Goal: Task Accomplishment & Management: Complete application form

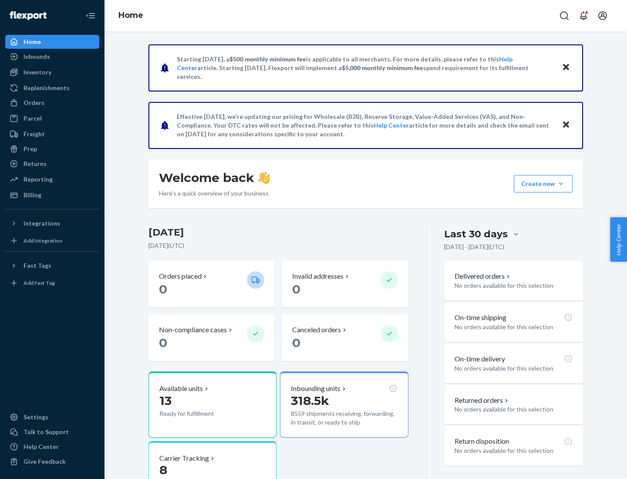
click at [561, 184] on button "Create new Create new inbound Create new order Create new product" at bounding box center [543, 183] width 59 height 17
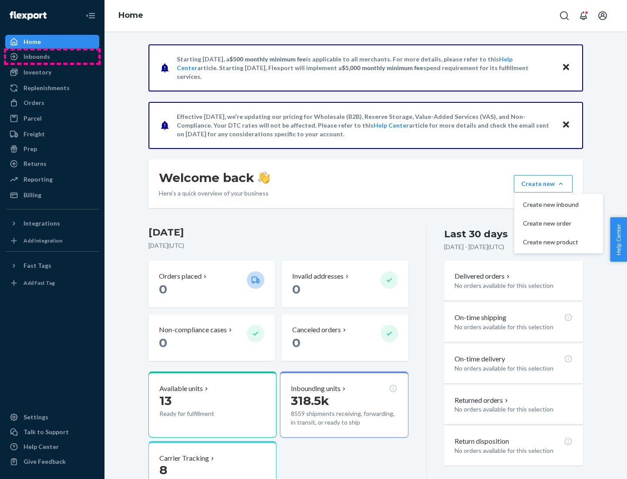
click at [52, 57] on div "Inbounds" at bounding box center [52, 56] width 92 height 12
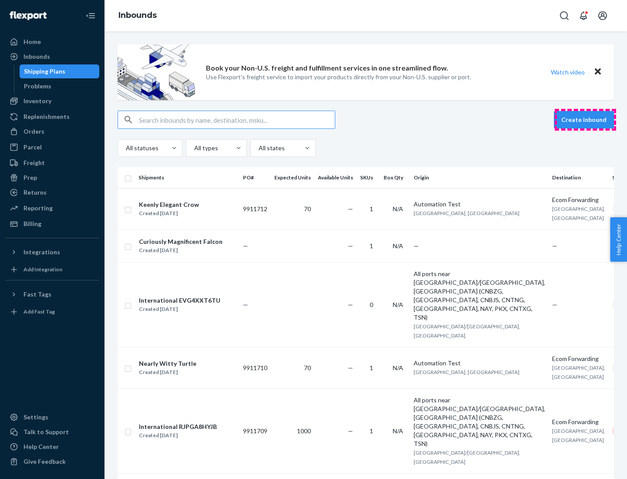
click at [585, 120] on button "Create inbound" at bounding box center [584, 119] width 60 height 17
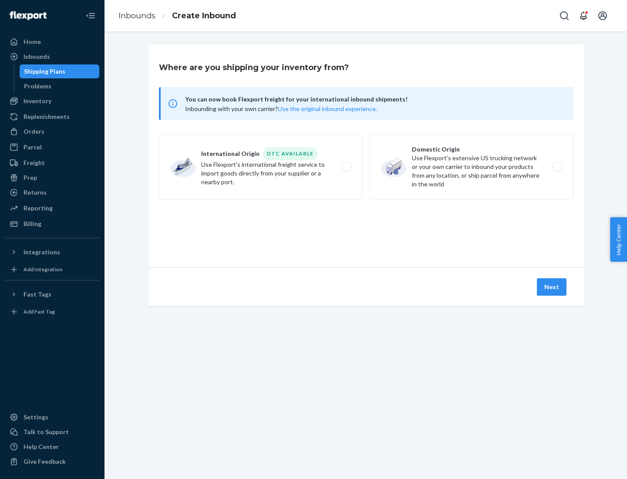
click at [471, 167] on label "Domestic Origin Use Flexport’s extensive US trucking network or your own carrie…" at bounding box center [471, 166] width 204 height 65
click at [557, 167] on input "Domestic Origin Use Flexport’s extensive US trucking network or your own carrie…" at bounding box center [560, 167] width 6 height 6
radio input "true"
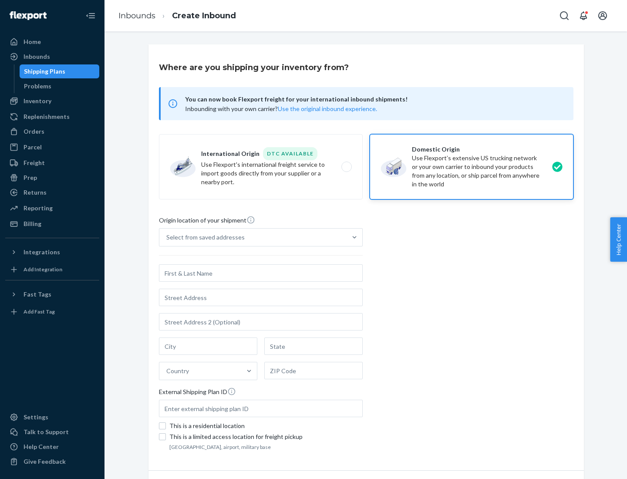
click at [253, 237] on div "Select from saved addresses" at bounding box center [252, 236] width 187 height 17
click at [167, 237] on input "Select from saved addresses" at bounding box center [166, 237] width 1 height 9
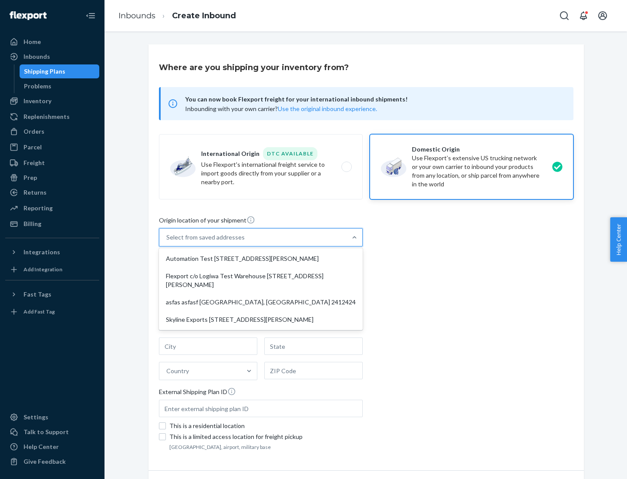
scroll to position [3, 0]
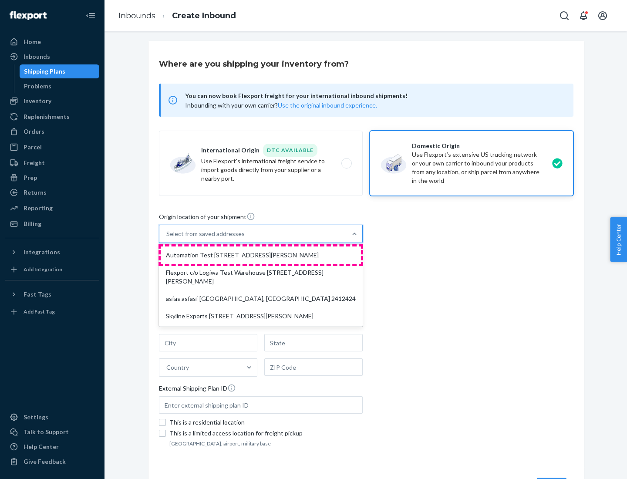
click at [261, 255] on div "Automation Test [STREET_ADDRESS][PERSON_NAME]" at bounding box center [261, 254] width 200 height 17
click at [167, 238] on input "option Automation Test [STREET_ADDRESS][PERSON_NAME] focused, 1 of 4. 4 results…" at bounding box center [166, 233] width 1 height 9
type input "Automation Test"
type input "9th Floor"
type input "[GEOGRAPHIC_DATA]"
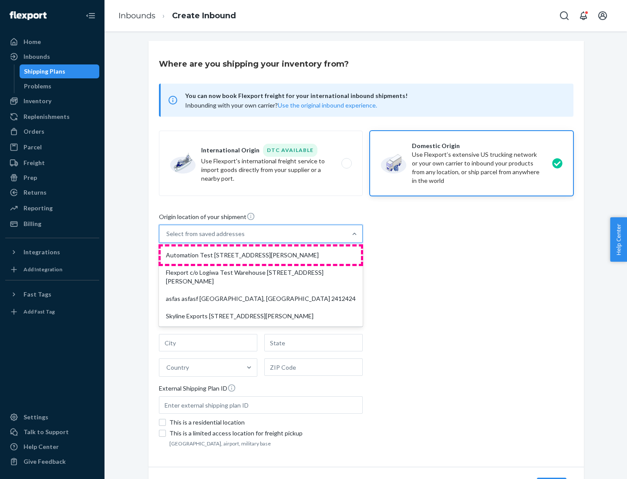
type input "CA"
type input "94104"
type input "[STREET_ADDRESS][PERSON_NAME]"
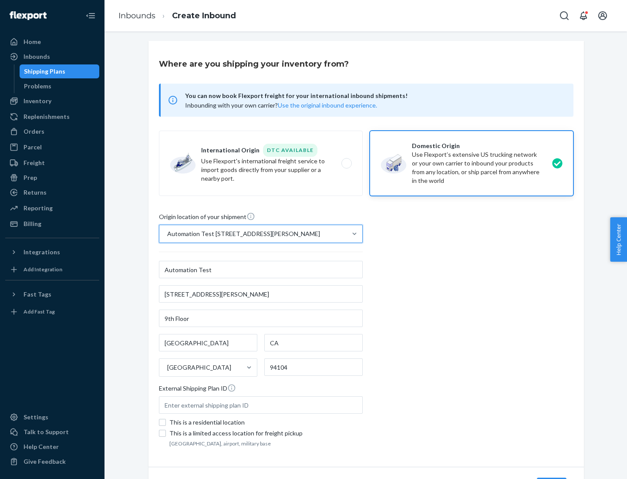
scroll to position [51, 0]
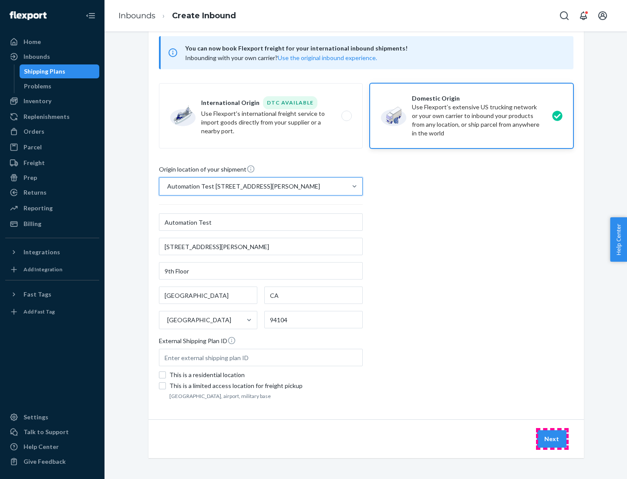
click at [552, 439] on button "Next" at bounding box center [552, 438] width 30 height 17
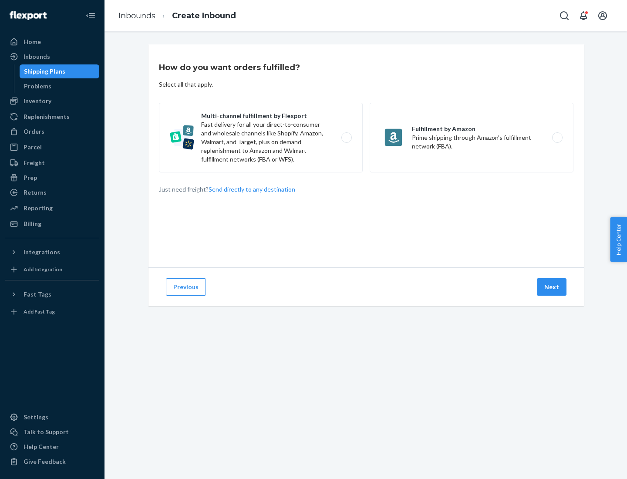
click at [261, 138] on label "Multi-channel fulfillment by Flexport Fast delivery for all your direct-to-cons…" at bounding box center [261, 138] width 204 height 70
click at [346, 138] on input "Multi-channel fulfillment by Flexport Fast delivery for all your direct-to-cons…" at bounding box center [349, 138] width 6 height 6
radio input "true"
click at [552, 287] on button "Next" at bounding box center [552, 286] width 30 height 17
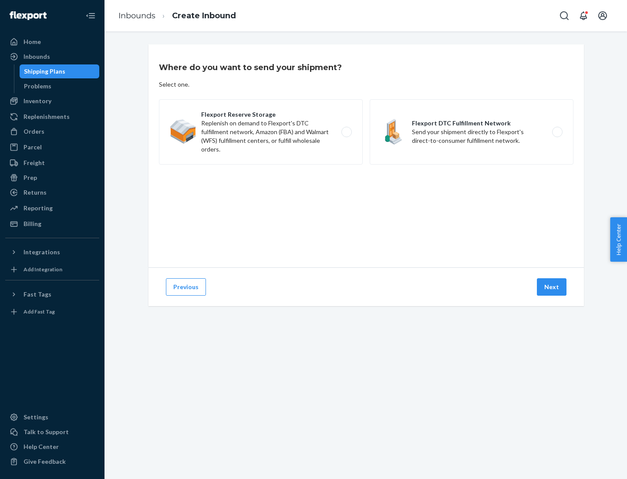
click at [471, 132] on label "Flexport DTC Fulfillment Network Send your shipment directly to Flexport's dire…" at bounding box center [471, 131] width 204 height 65
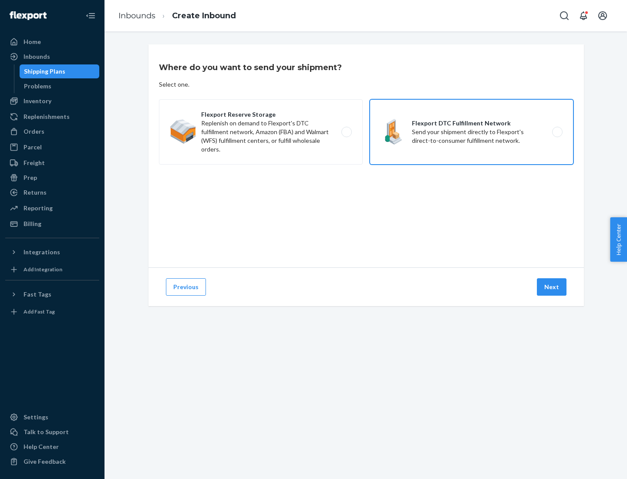
click at [557, 132] on input "Flexport DTC Fulfillment Network Send your shipment directly to Flexport's dire…" at bounding box center [560, 132] width 6 height 6
radio input "true"
click at [552, 287] on button "Next" at bounding box center [552, 286] width 30 height 17
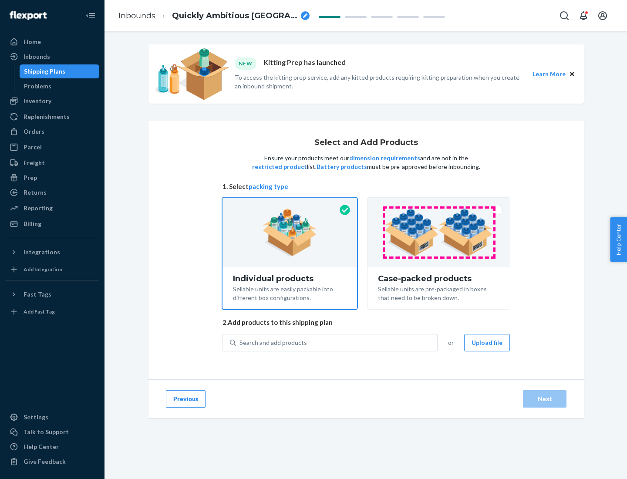
click at [439, 232] on img at bounding box center [438, 232] width 108 height 48
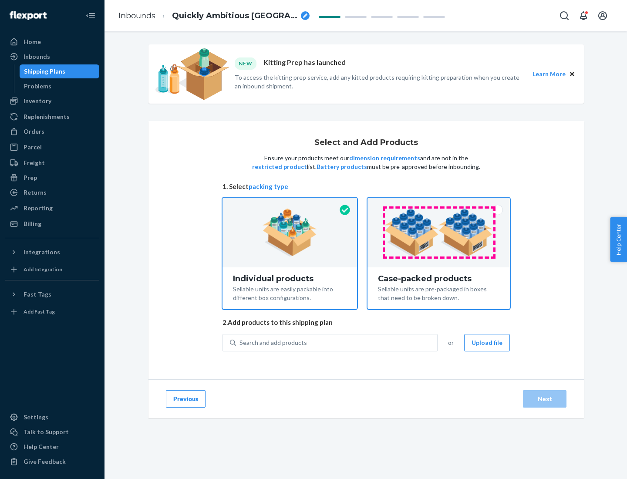
click at [439, 203] on input "Case-packed products Sellable units are pre-packaged in boxes that need to be b…" at bounding box center [439, 201] width 6 height 6
radio input "true"
radio input "false"
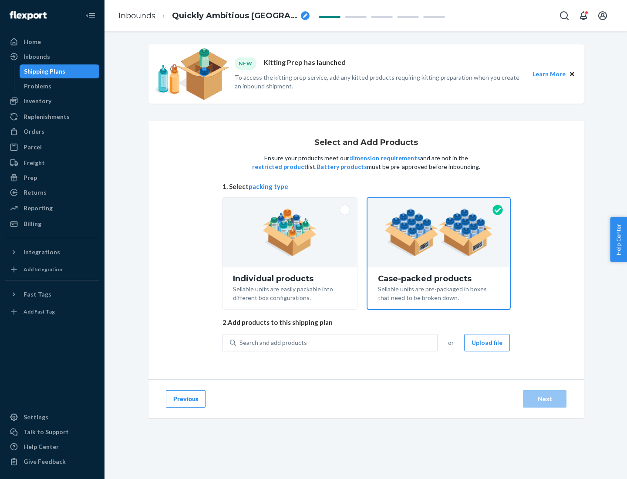
click at [337, 342] on div "Search and add products" at bounding box center [336, 343] width 201 height 16
click at [240, 342] on input "Search and add products" at bounding box center [239, 342] width 1 height 9
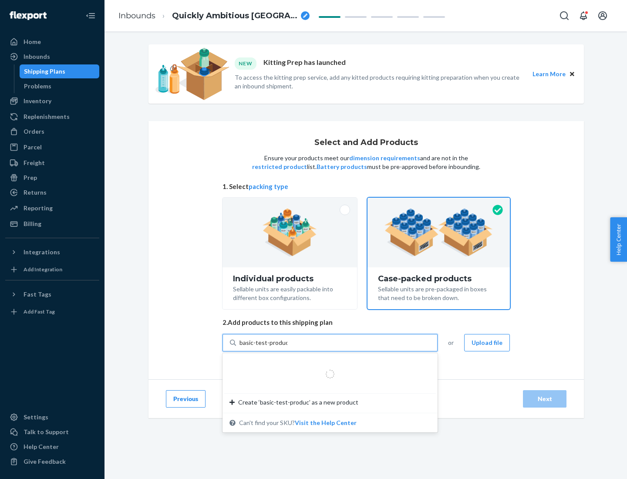
type input "basic-test-product-1"
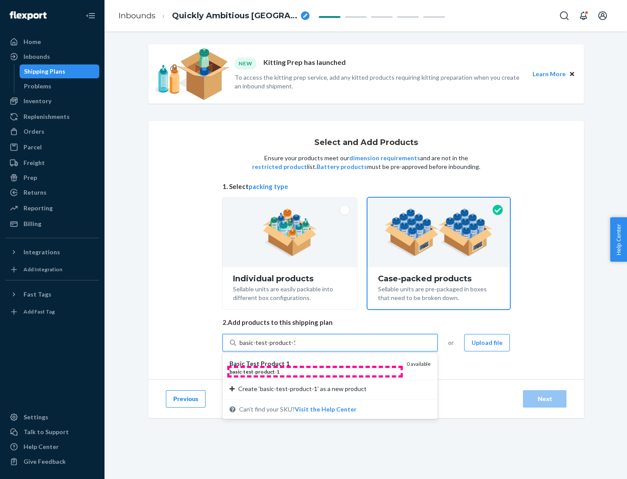
click at [315, 371] on div "basic - test - product - 1" at bounding box center [314, 371] width 170 height 7
click at [295, 347] on input "basic-test-product-1" at bounding box center [267, 342] width 56 height 9
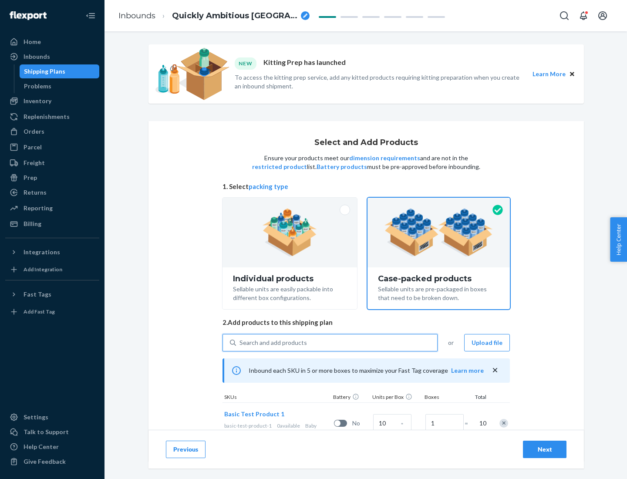
scroll to position [31, 0]
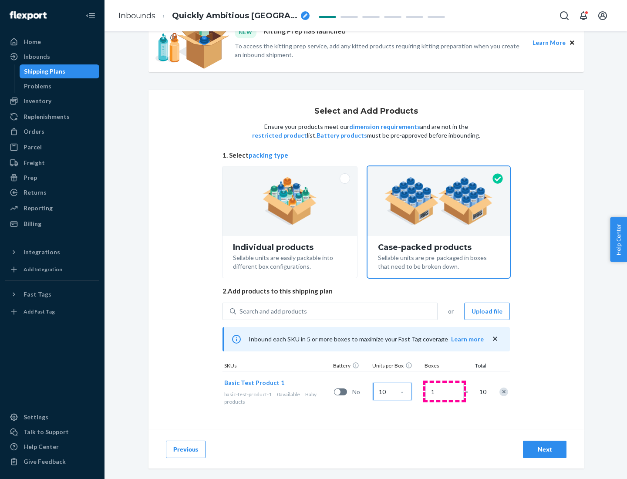
type input "10"
type input "7"
click at [544, 449] on div "Next" at bounding box center [544, 449] width 29 height 9
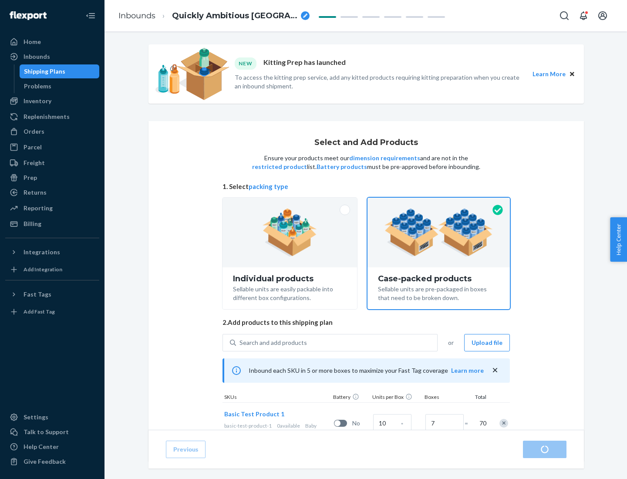
radio input "true"
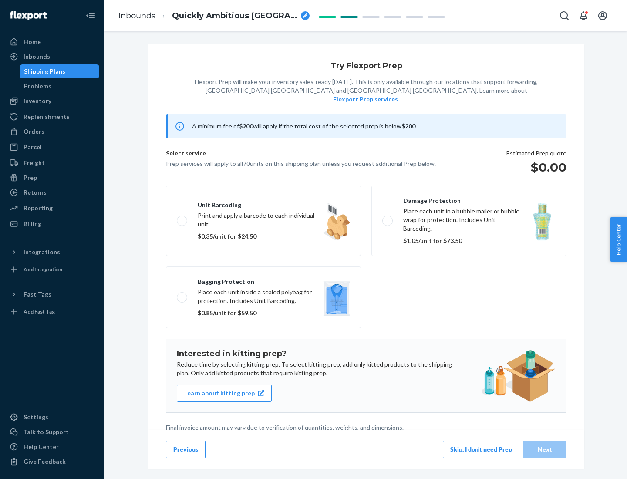
scroll to position [2, 0]
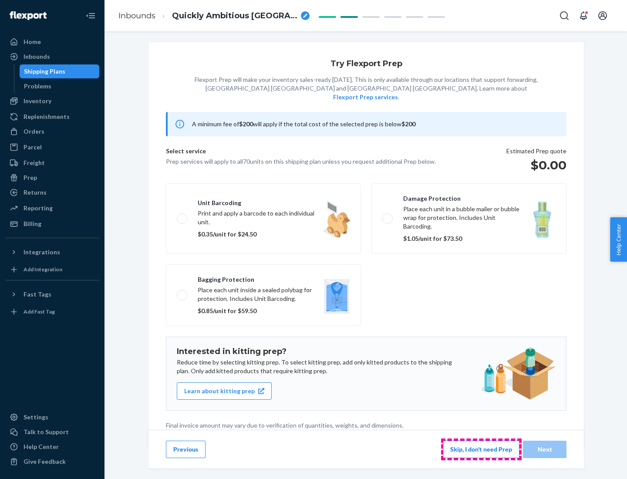
click at [481, 449] on button "Skip, I don't need Prep" at bounding box center [481, 448] width 77 height 17
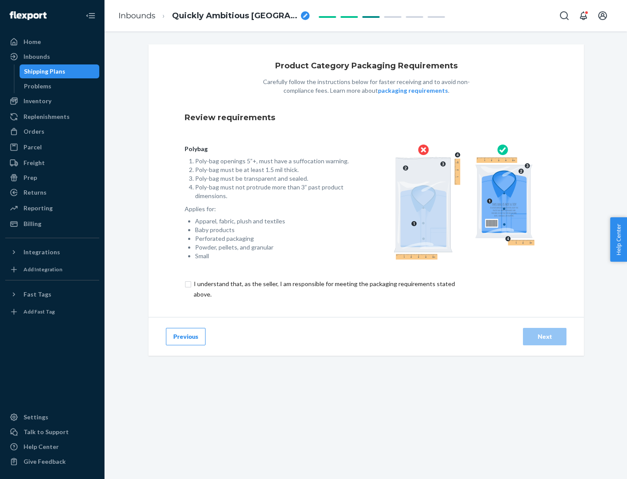
click at [323, 289] on input "checkbox" at bounding box center [329, 289] width 289 height 21
checkbox input "true"
click at [544, 336] on div "Next" at bounding box center [544, 336] width 29 height 9
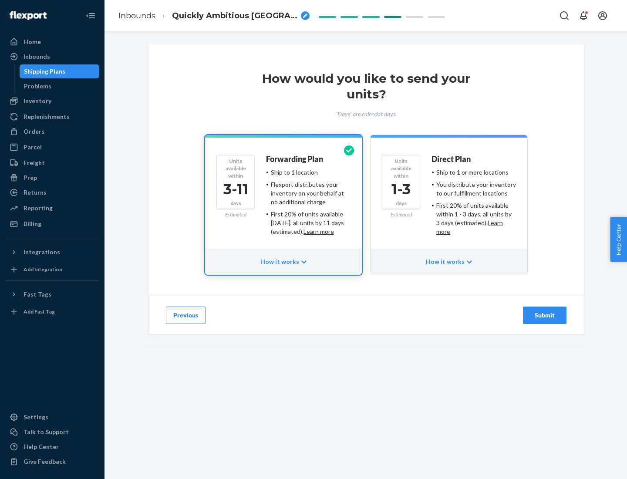
click at [449, 198] on ul "Ship to 1 or more locations You distribute your inventory to our fulfillment lo…" at bounding box center [473, 202] width 84 height 68
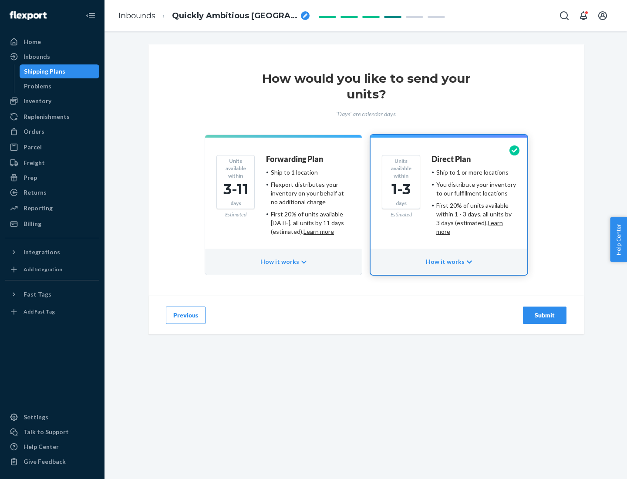
click at [544, 315] on div "Submit" at bounding box center [544, 315] width 29 height 9
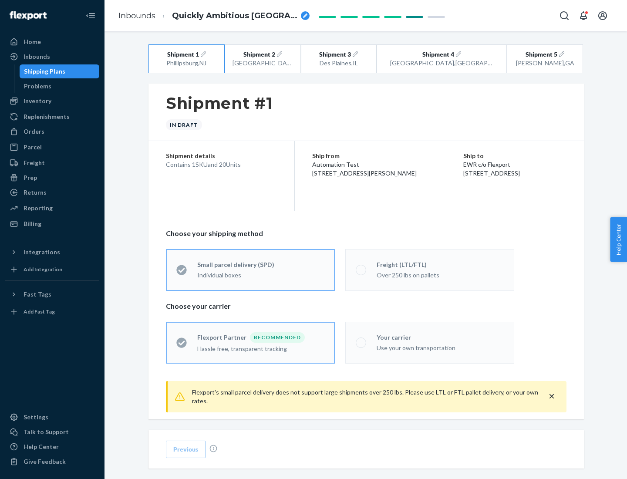
radio input "true"
radio input "false"
radio input "true"
radio input "false"
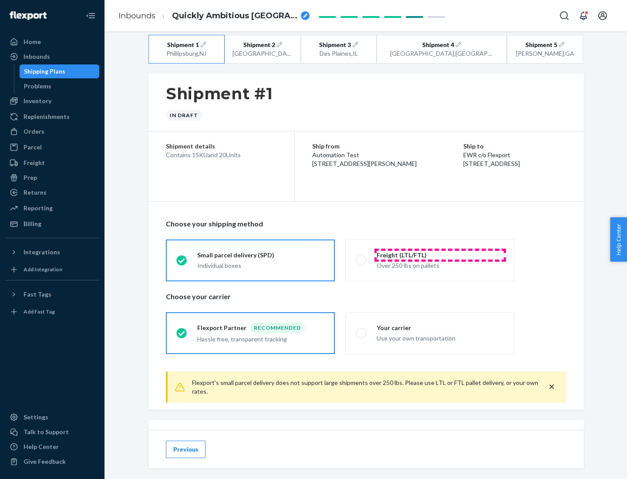
click at [440, 255] on div "Freight (LTL/FTL)" at bounding box center [439, 255] width 127 height 9
click at [361, 257] on input "Freight (LTL/FTL) Over 250 lbs on pallets" at bounding box center [359, 260] width 6 height 6
radio input "true"
radio input "false"
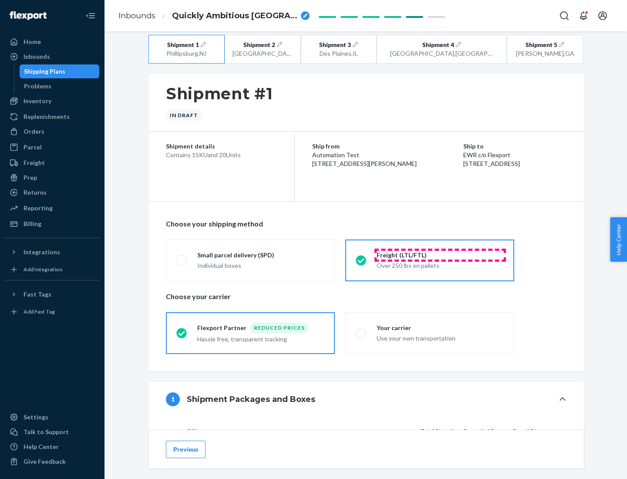
scroll to position [82, 0]
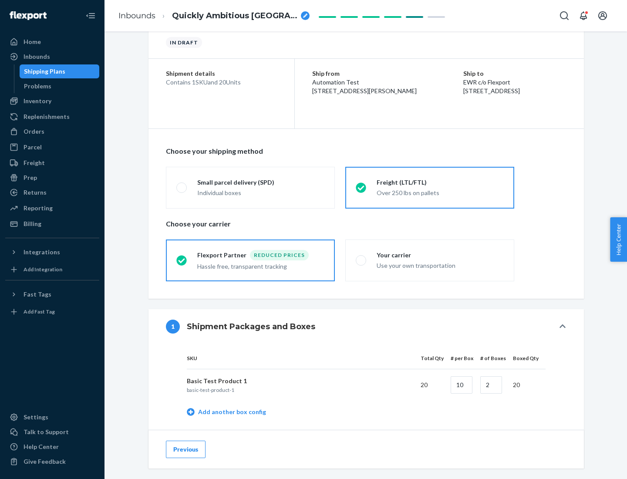
click at [440, 255] on div "Your carrier" at bounding box center [439, 255] width 127 height 9
click at [361, 257] on input "Your carrier Use your own transportation" at bounding box center [359, 260] width 6 height 6
radio input "true"
radio input "false"
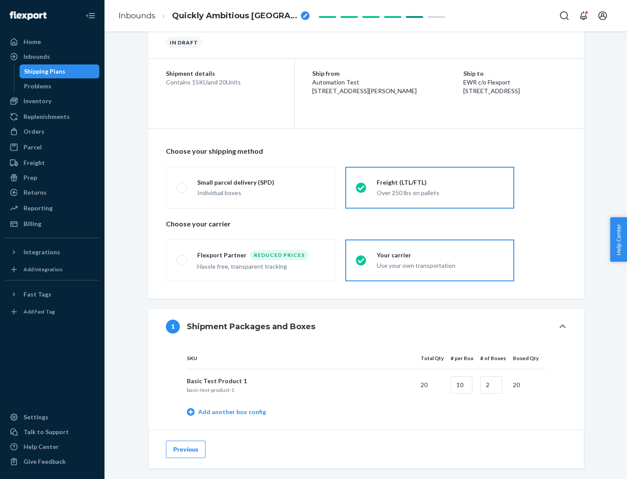
scroll to position [275, 0]
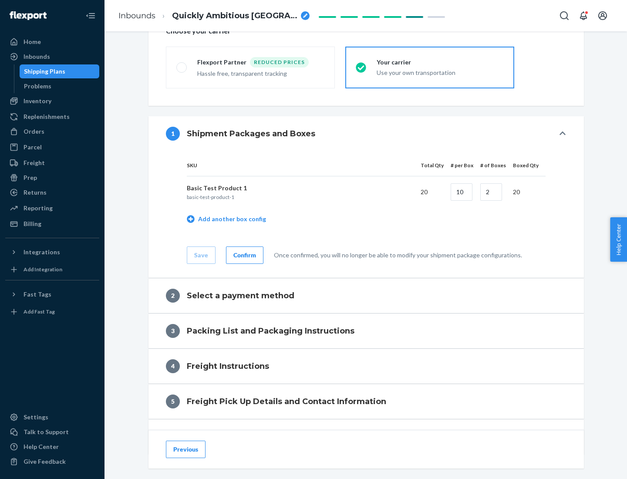
click at [243, 255] on div "Confirm" at bounding box center [244, 255] width 23 height 9
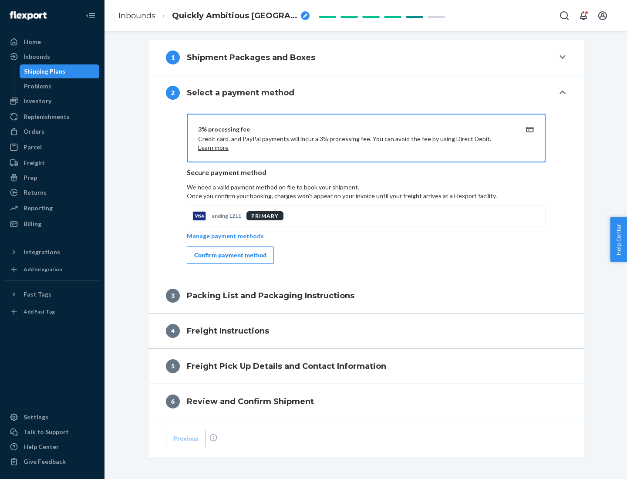
click at [229, 255] on div "Confirm payment method" at bounding box center [230, 255] width 72 height 9
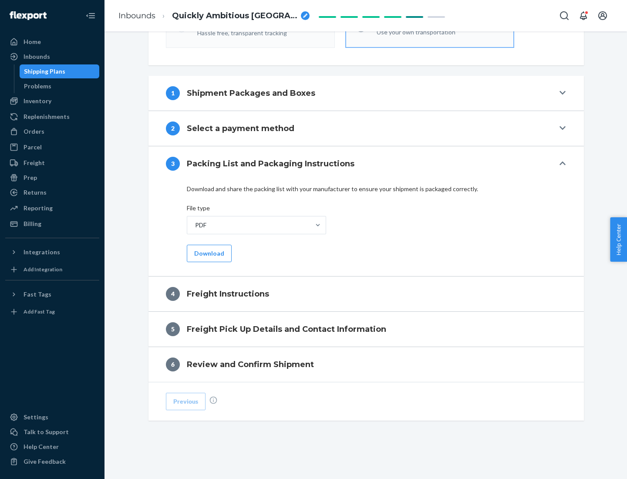
scroll to position [314, 0]
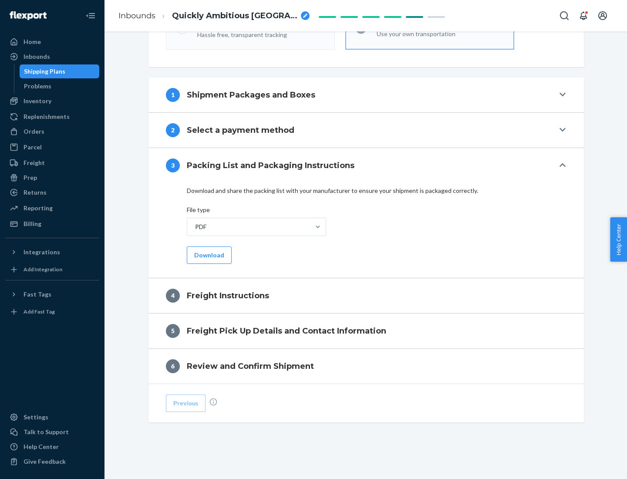
click at [208, 255] on button "Download" at bounding box center [209, 254] width 45 height 17
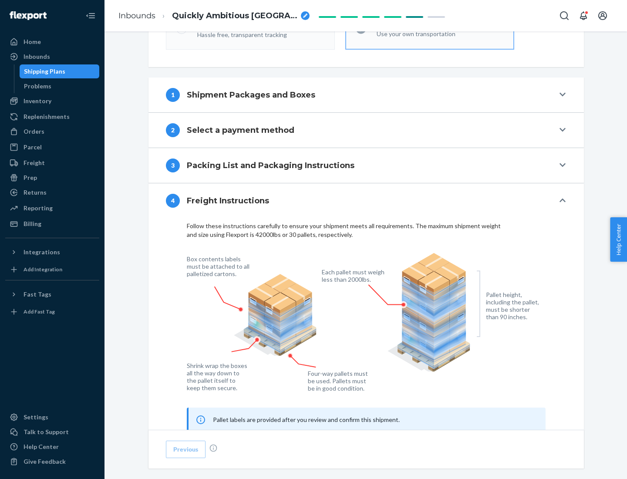
scroll to position [526, 0]
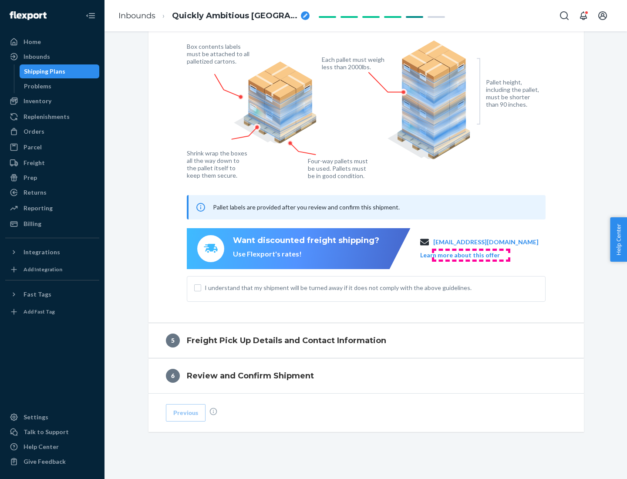
click at [470, 255] on button "Learn more about this offer" at bounding box center [460, 255] width 80 height 9
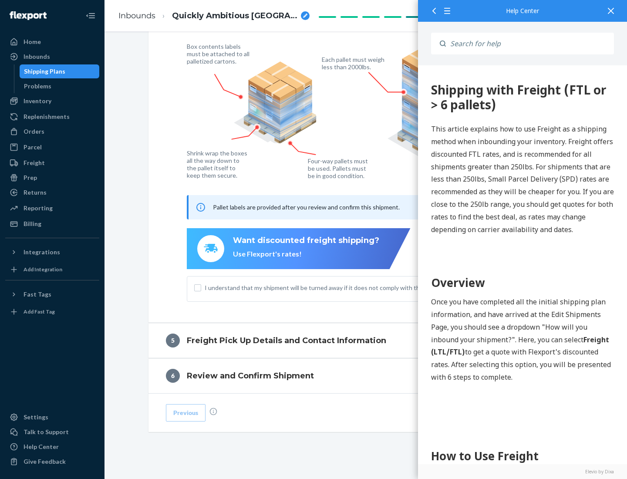
scroll to position [0, 0]
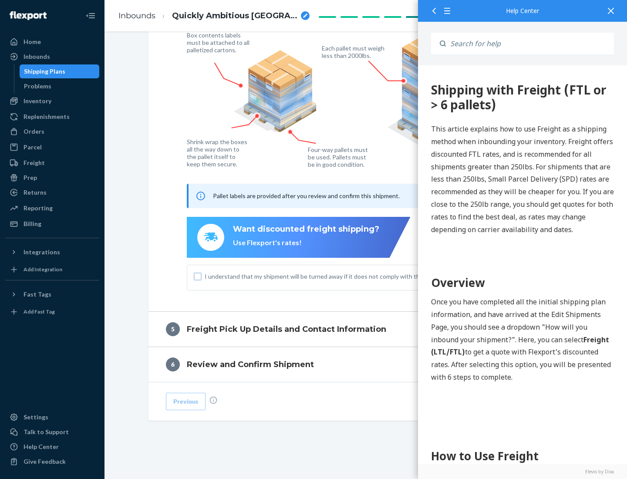
click at [198, 276] on input "I understand that my shipment will be turned away if it does not comply with th…" at bounding box center [197, 276] width 7 height 7
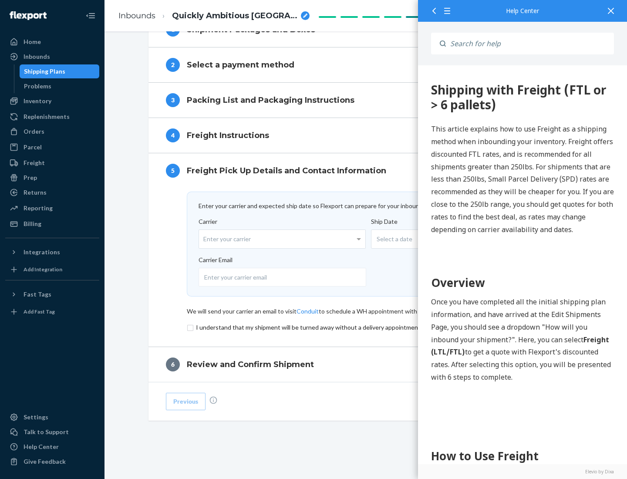
scroll to position [379, 0]
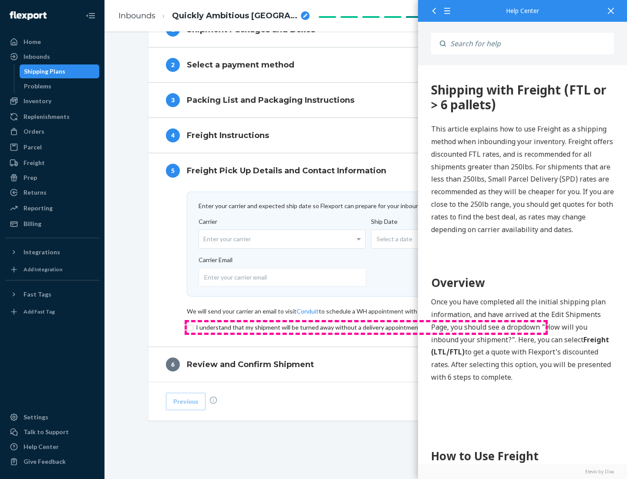
click at [366, 327] on input "checkbox" at bounding box center [366, 327] width 359 height 10
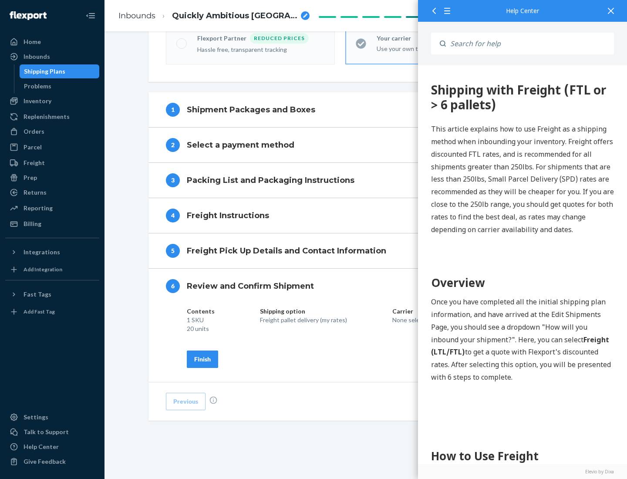
click at [202, 359] on div "Finish" at bounding box center [202, 359] width 17 height 9
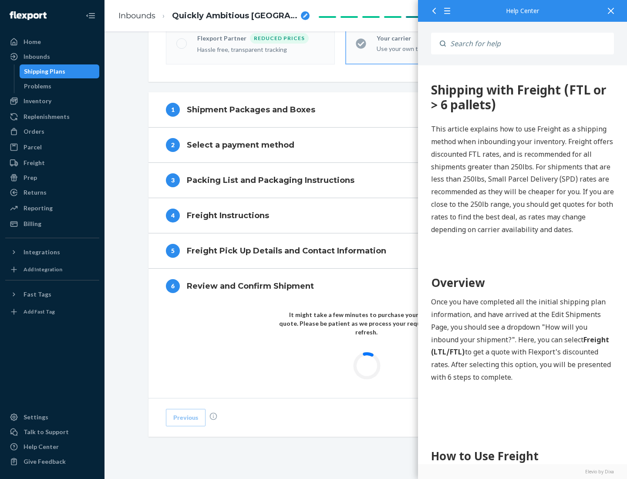
scroll to position [255, 0]
